Goal: Communication & Community: Answer question/provide support

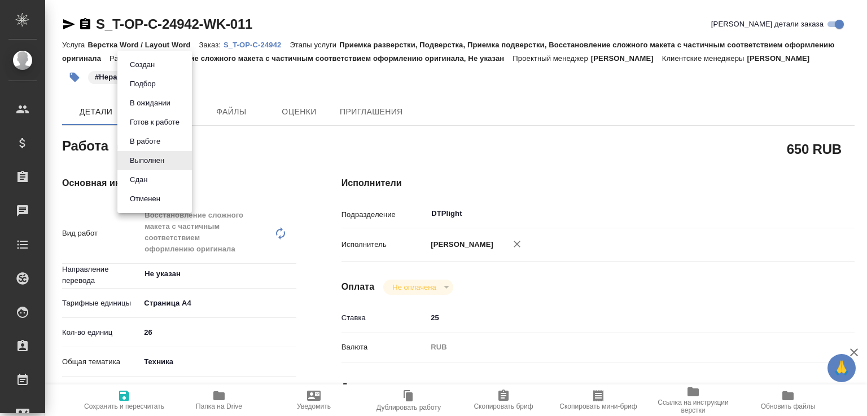
click at [167, 161] on body "🙏 .cls-1 fill:#fff; AWATERA Малофеева Екатерина e.malofeeva Клиенты Спецификаци…" at bounding box center [433, 208] width 867 height 416
click at [162, 179] on li "Сдан" at bounding box center [154, 179] width 74 height 19
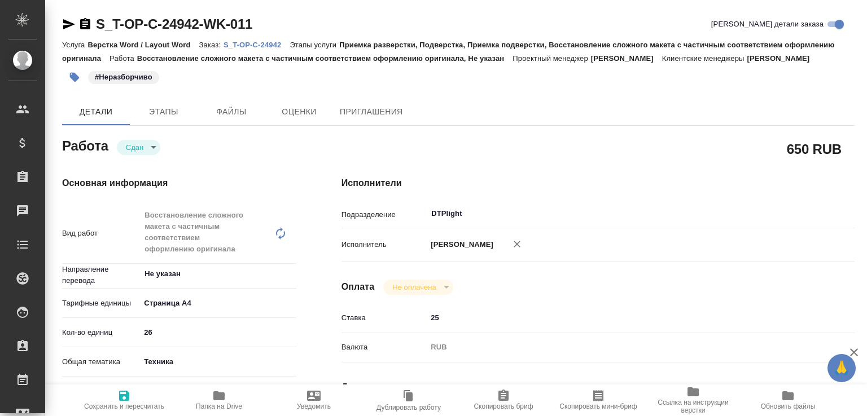
click at [238, 396] on span "Папка на Drive" at bounding box center [218, 399] width 81 height 21
type textarea "x"
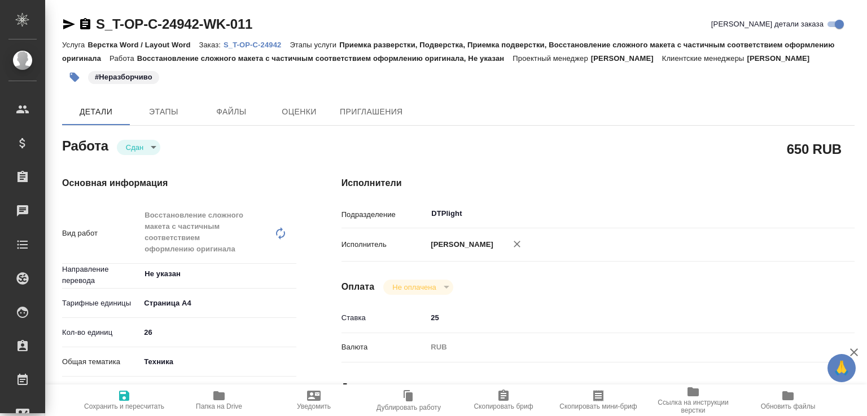
type textarea "x"
click at [274, 43] on p "S_T-OP-C-24942" at bounding box center [256, 45] width 66 height 8
type textarea "x"
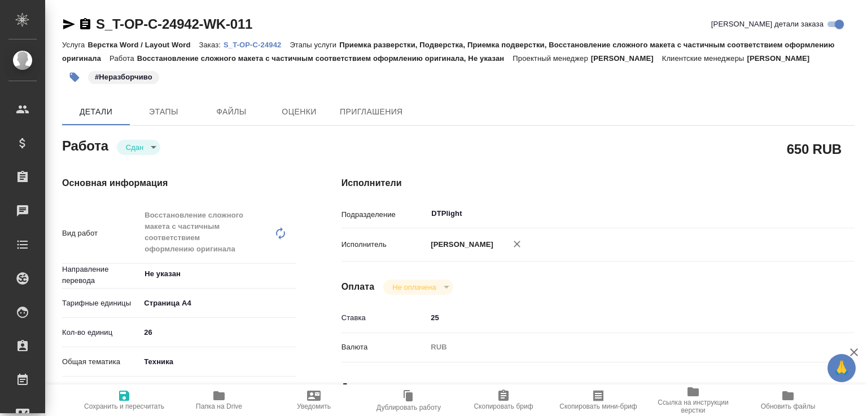
type textarea "x"
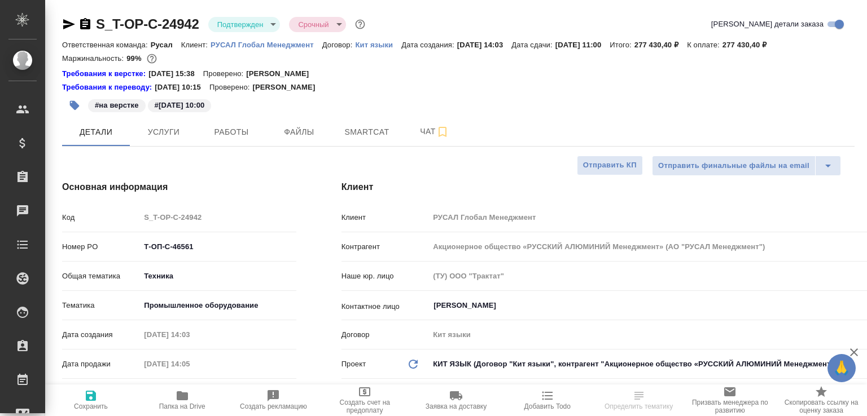
select select "RU"
type textarea "x"
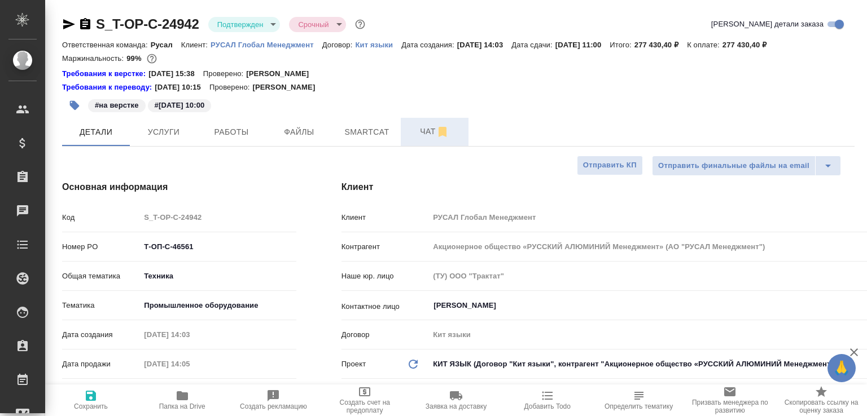
click at [411, 129] on span "Чат" at bounding box center [434, 132] width 54 height 14
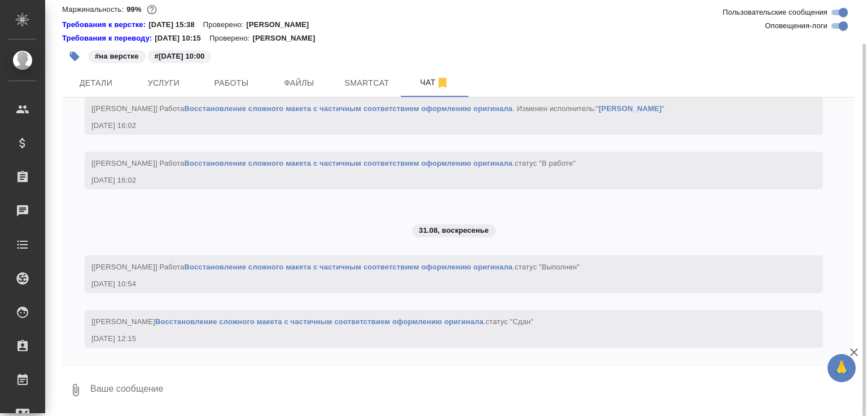
scroll to position [2727, 0]
click at [274, 387] on textarea at bounding box center [471, 390] width 765 height 38
paste textarea "https://drive.awatera.com/apps/files/files/10231829?dir=/Shares/%D0%A2-%D0%9E%D…"
type textarea "докинула второй файл https://drive.awatera.com/apps/files/files/10231829?dir=/S…"
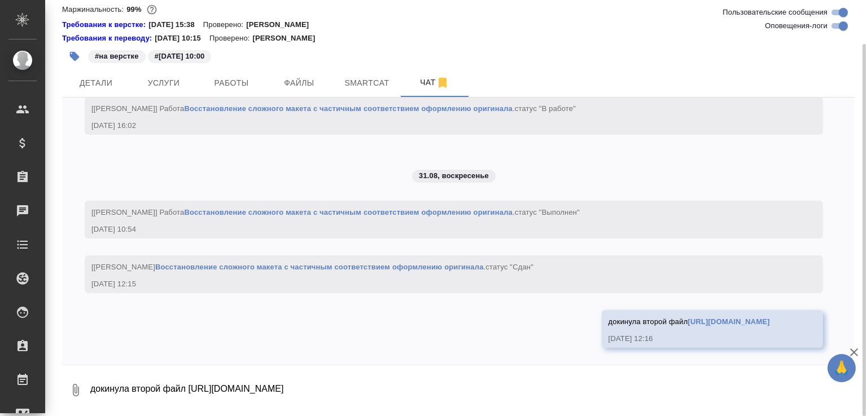
scroll to position [2805, 0]
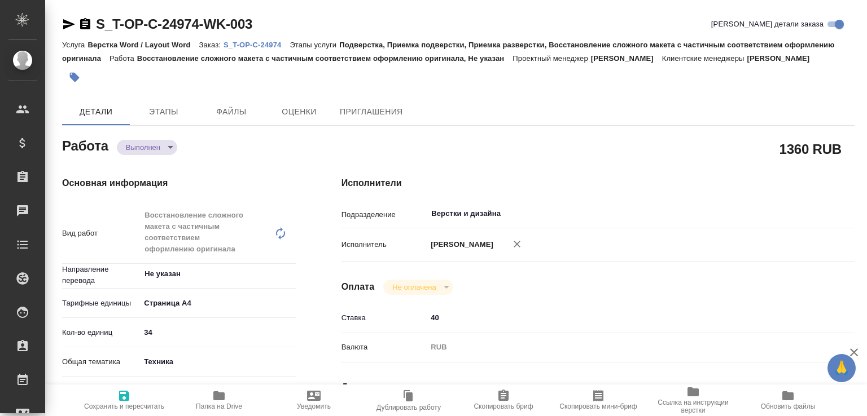
click at [222, 393] on icon "button" at bounding box center [218, 396] width 11 height 9
click at [155, 162] on body "🙏 .cls-1 fill:#fff; AWATERA Малофеева Екатерина e.malofeeva Клиенты Спецификаци…" at bounding box center [433, 208] width 867 height 416
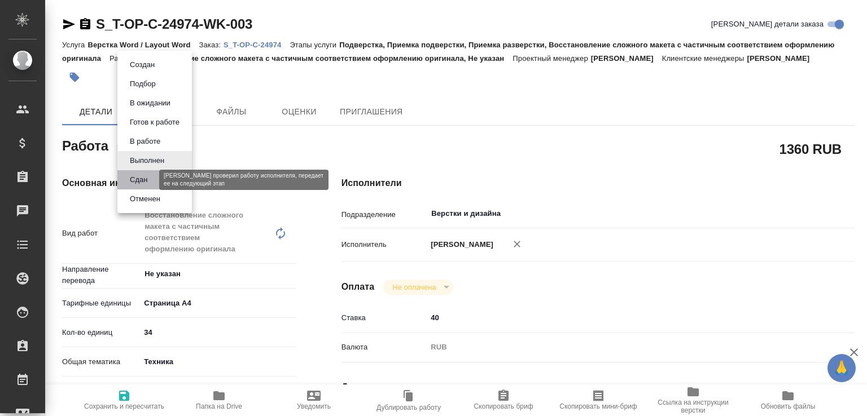
click at [149, 183] on button "Сдан" at bounding box center [138, 180] width 24 height 12
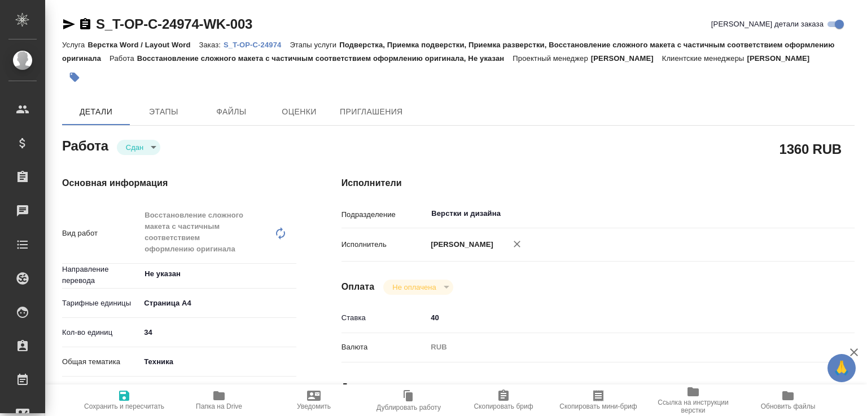
click at [283, 39] on link "S_T-OP-C-24974" at bounding box center [256, 44] width 66 height 10
type textarea "x"
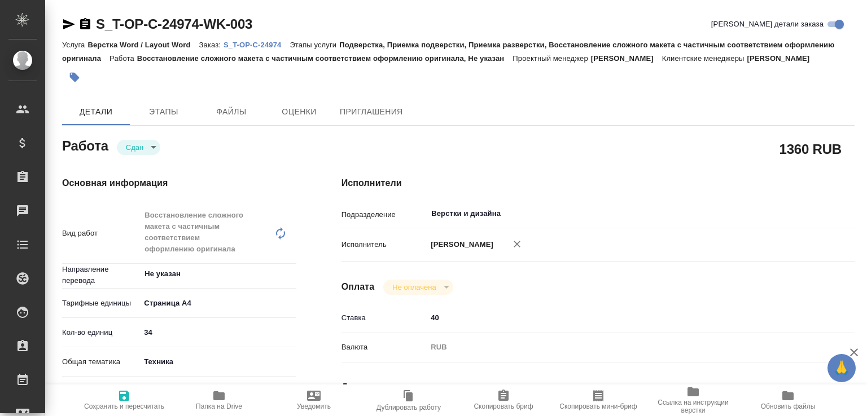
type textarea "x"
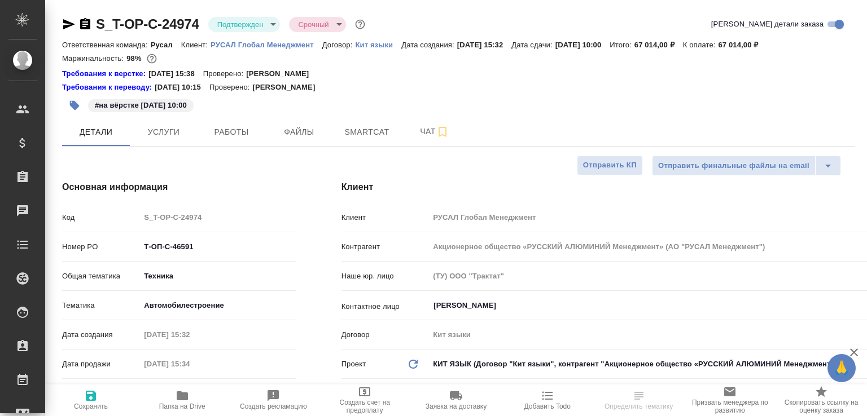
select select "RU"
click at [417, 141] on button "Чат" at bounding box center [435, 132] width 68 height 28
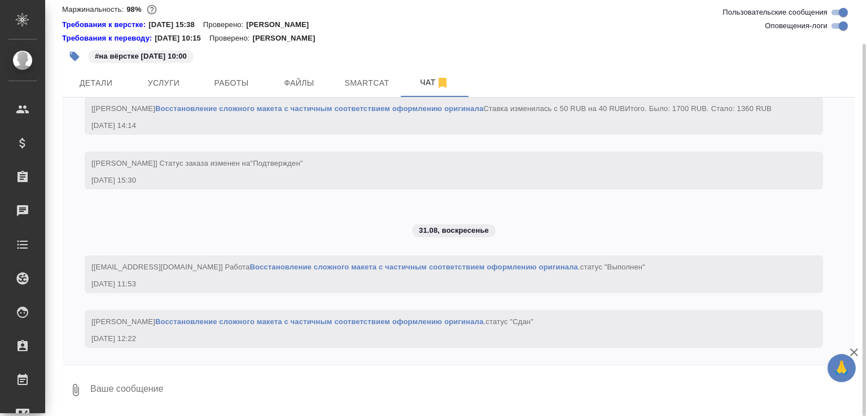
scroll to position [2093, 0]
click at [246, 402] on textarea at bounding box center [471, 390] width 765 height 38
paste textarea "[URL][DOMAIN_NAME]"
type textarea "этот уже есть [URL][DOMAIN_NAME]"
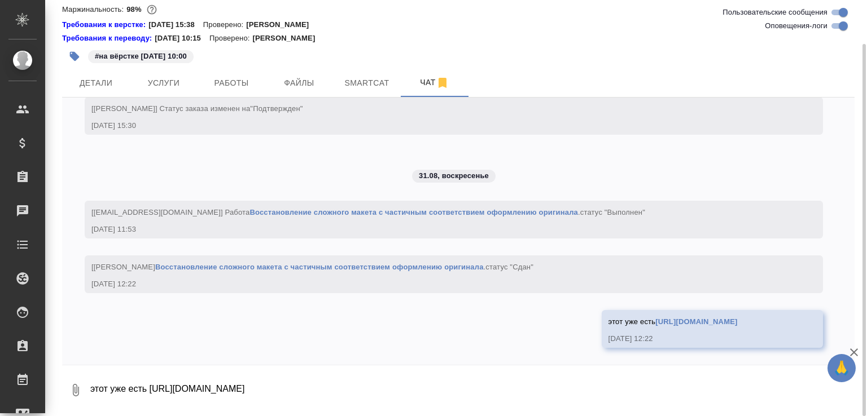
scroll to position [2170, 0]
